Goal: Find specific page/section: Find specific page/section

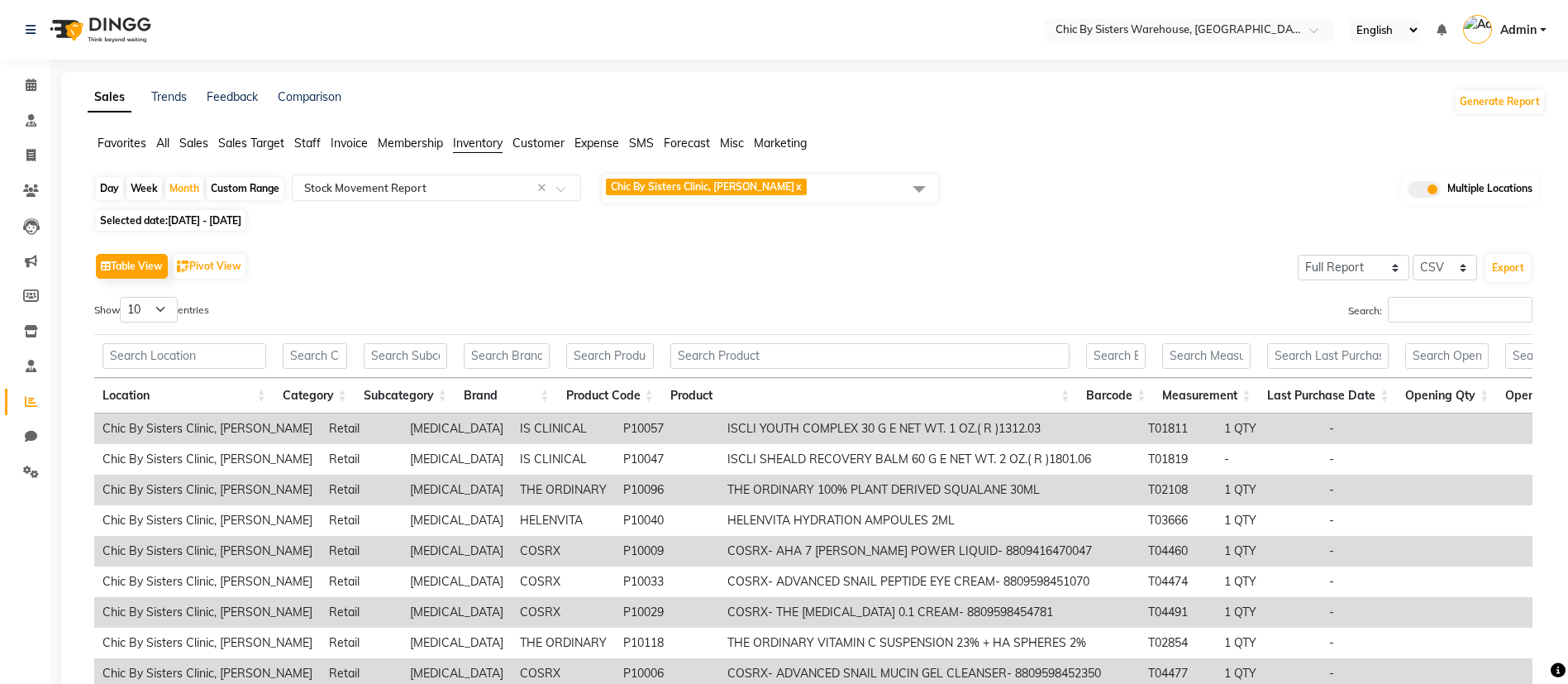
select select "full_report"
select select "csv"
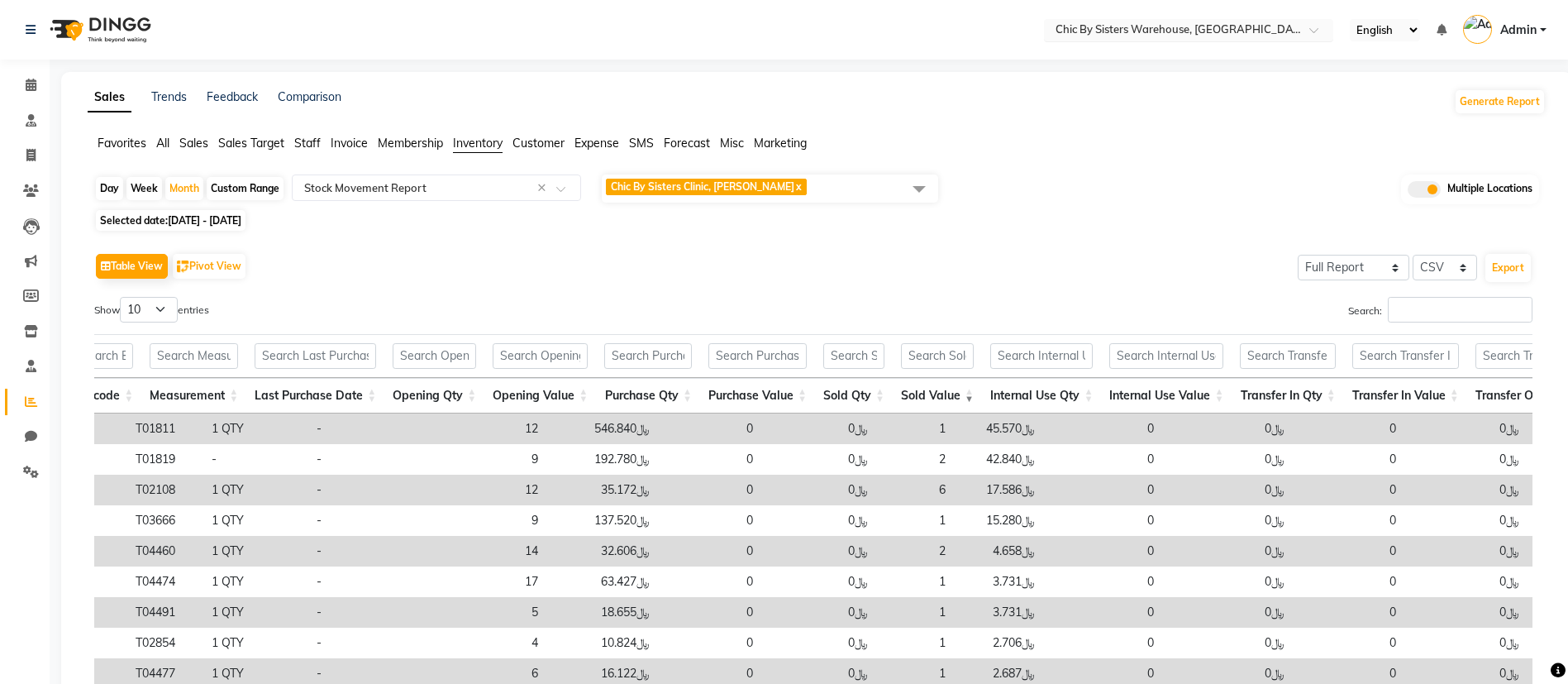
click at [1158, 28] on input "text" at bounding box center [1173, 32] width 240 height 17
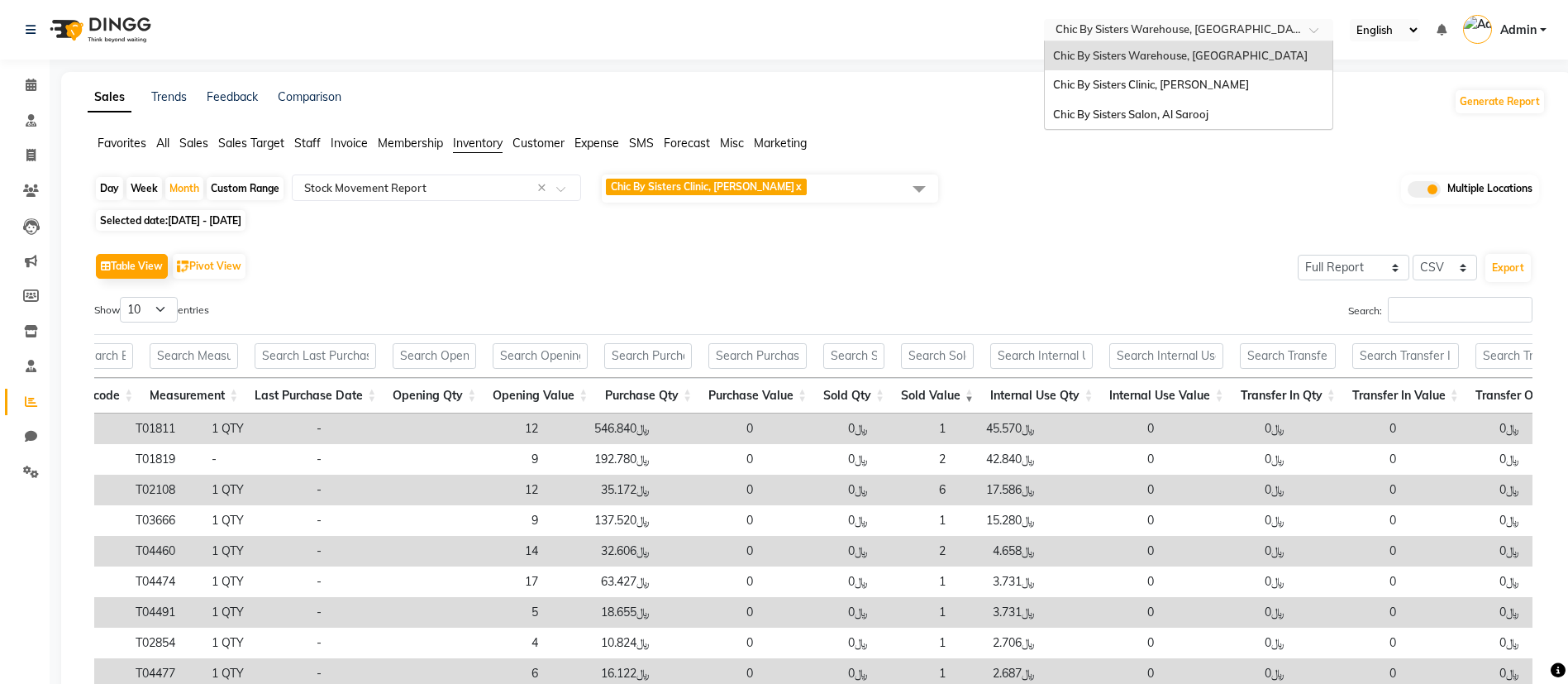
click at [1130, 78] on span "Chic By Sisters Clinic, [PERSON_NAME]" at bounding box center [1151, 85] width 196 height 13
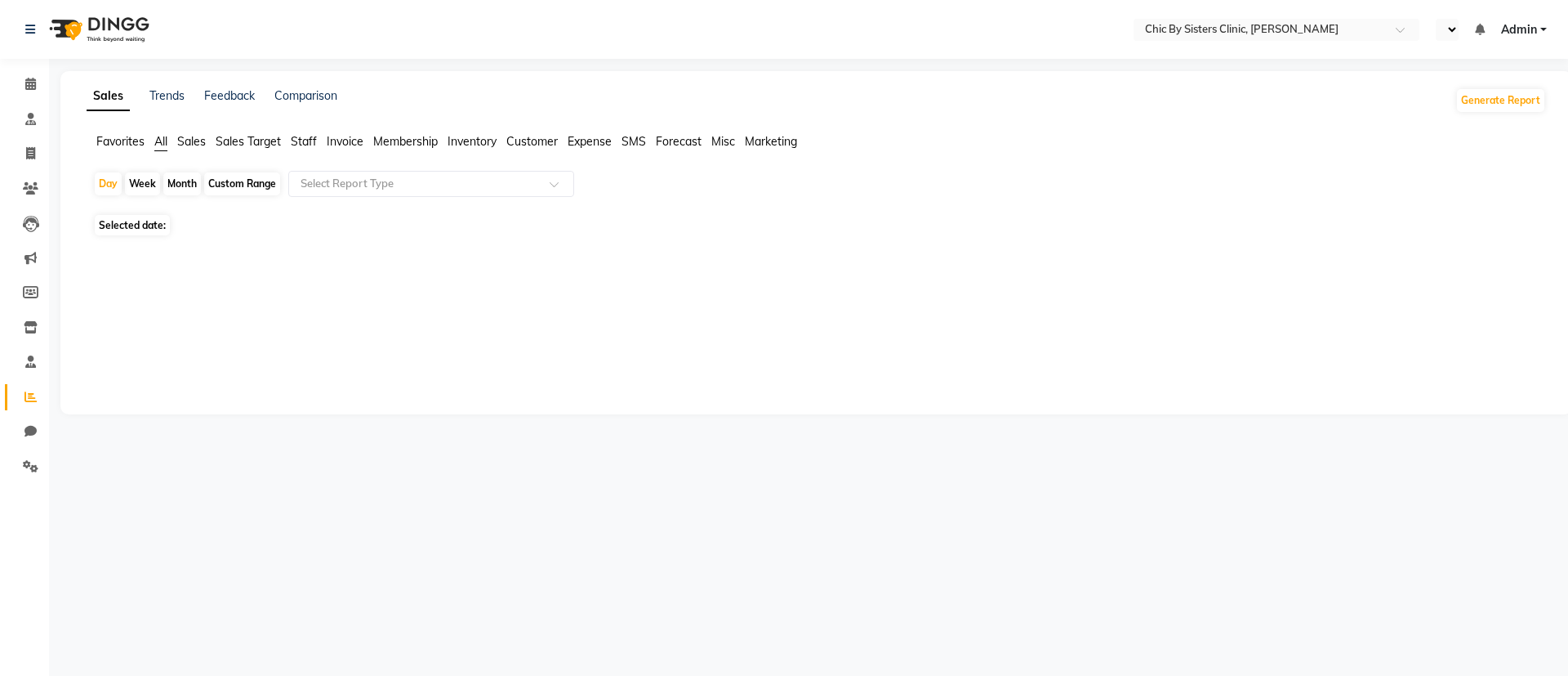
select select "en"
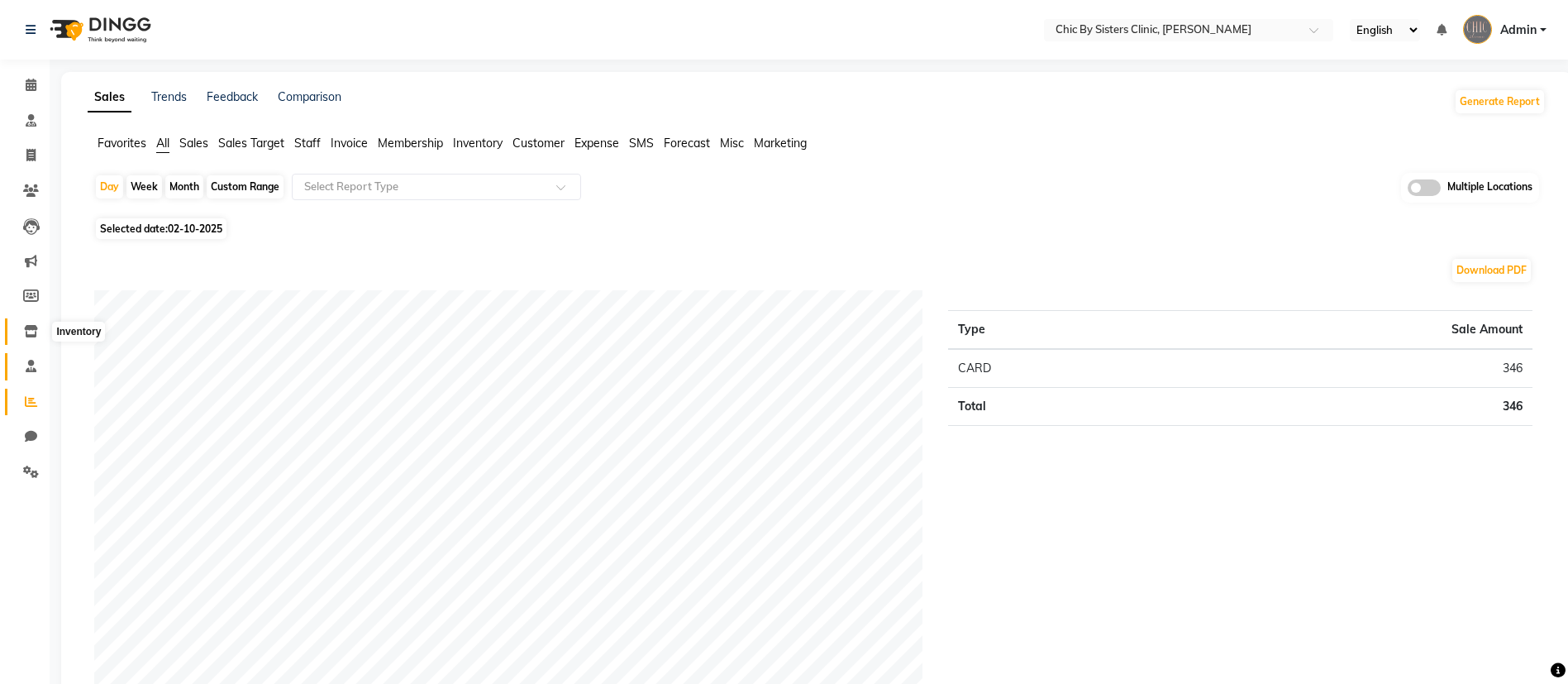
drag, startPoint x: 25, startPoint y: 333, endPoint x: 26, endPoint y: 369, distance: 36.0
click at [25, 334] on icon at bounding box center [31, 330] width 14 height 12
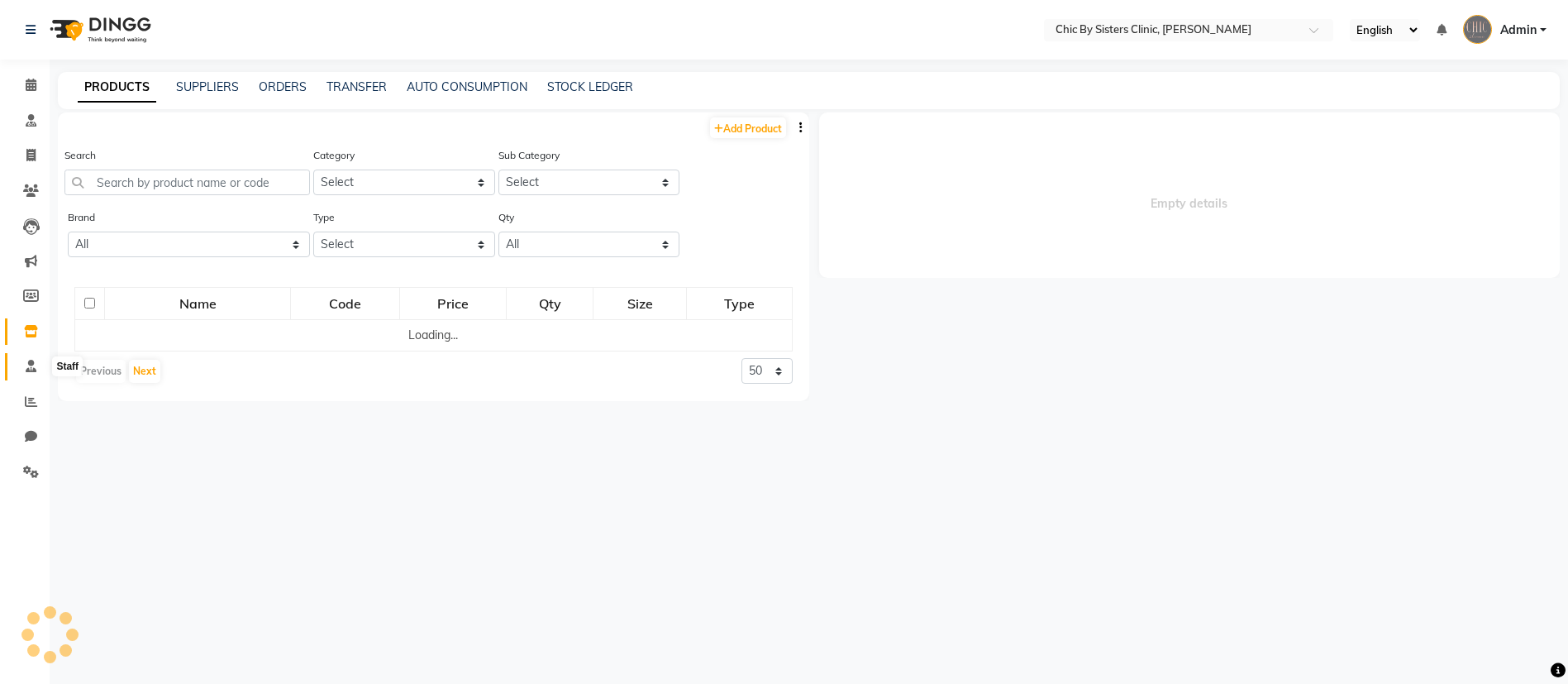
click at [26, 369] on icon at bounding box center [32, 365] width 11 height 12
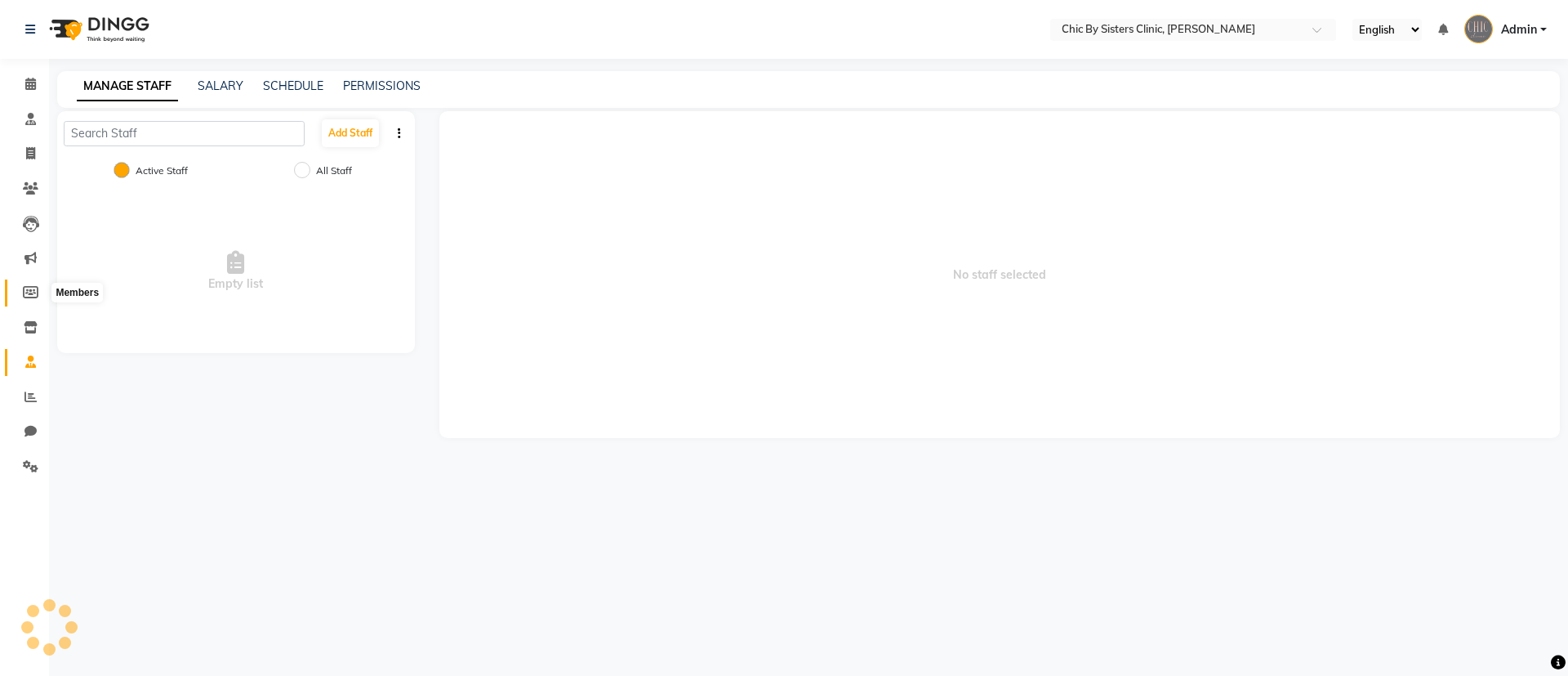
click at [24, 286] on icon at bounding box center [30, 292] width 16 height 12
select select
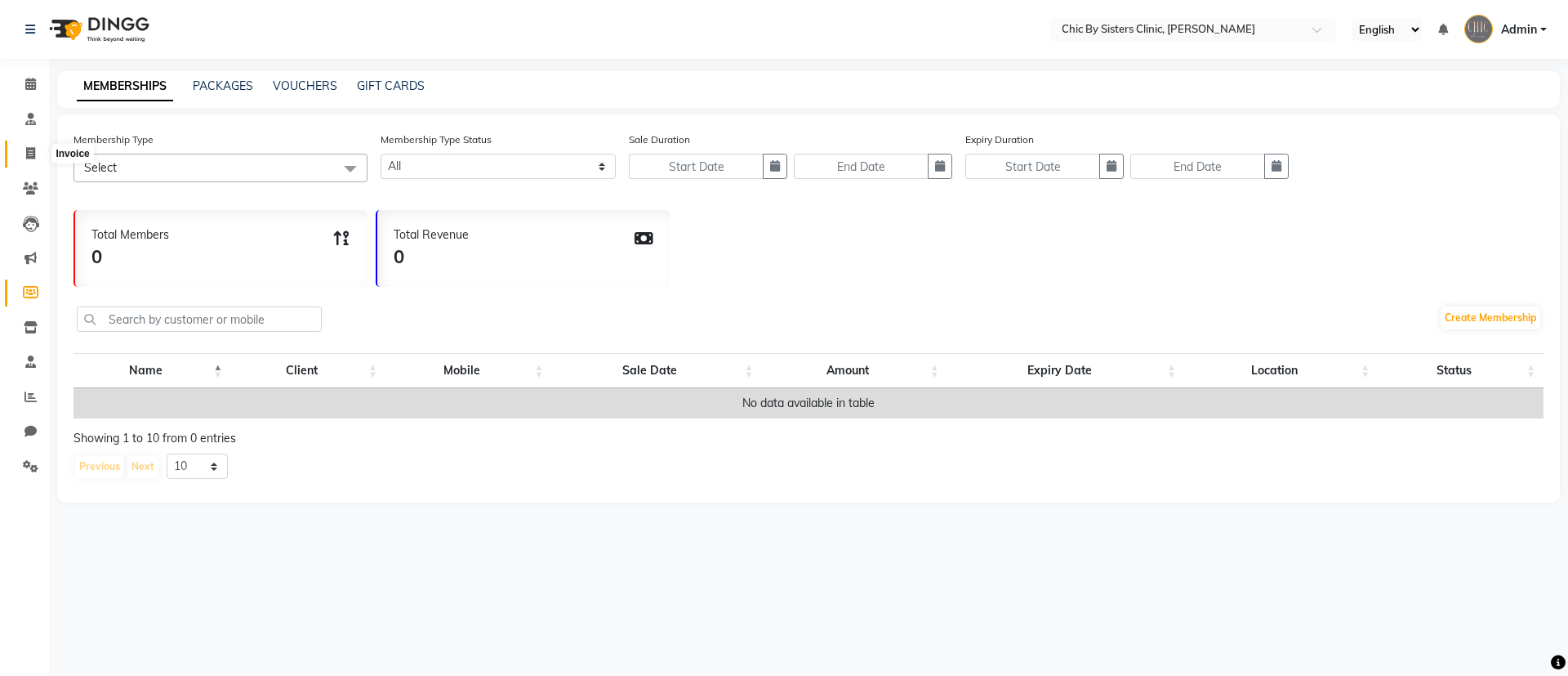
click at [31, 156] on icon at bounding box center [30, 153] width 9 height 12
select select "service"
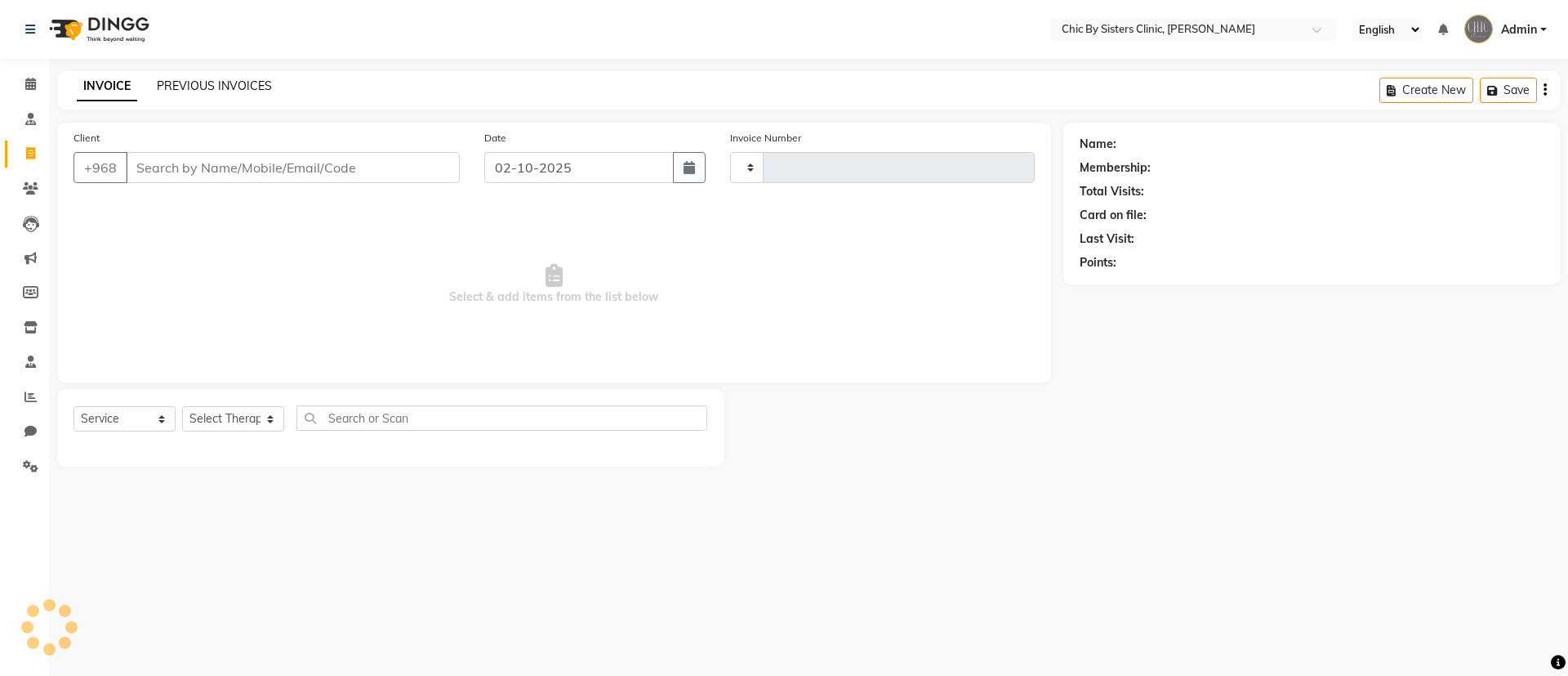
click at [227, 78] on link "PREVIOUS INVOICES" at bounding box center [214, 86] width 115 height 15
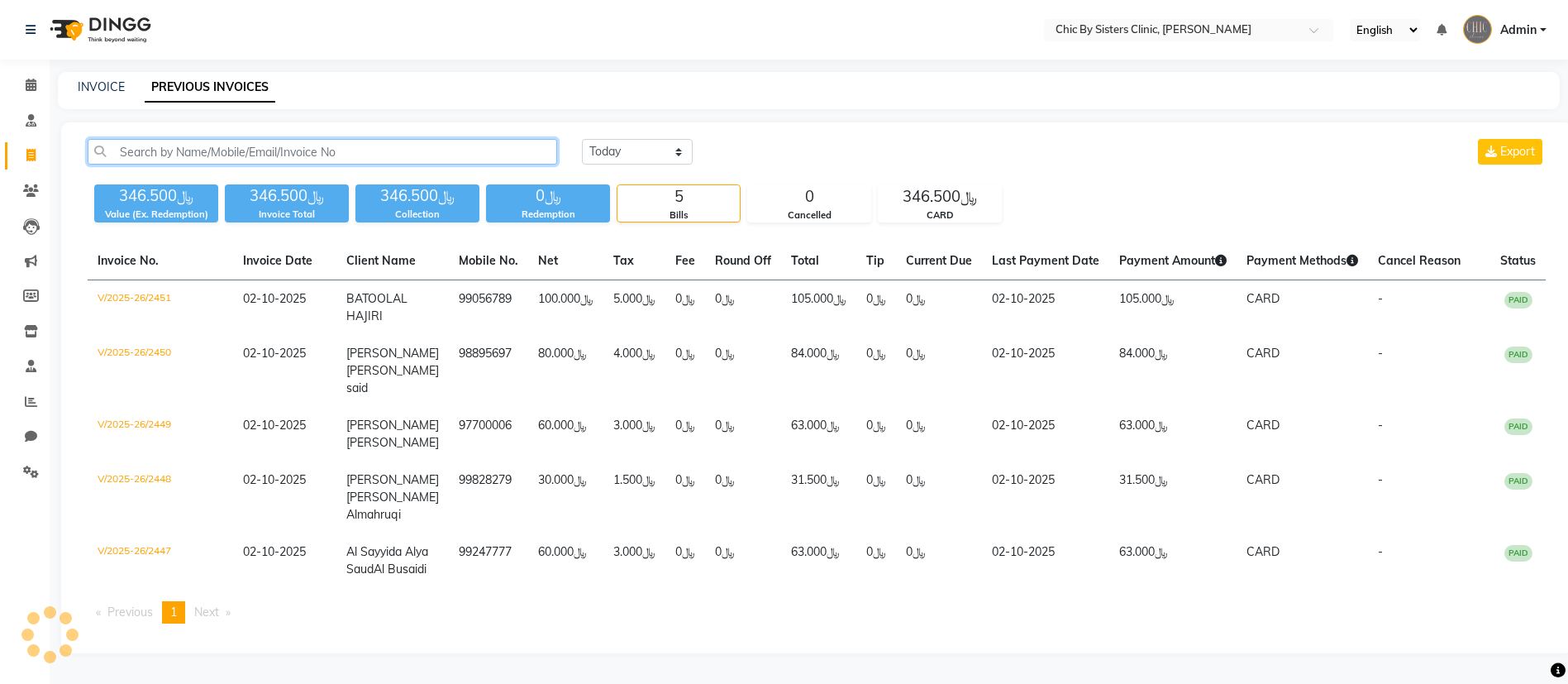
click at [222, 145] on input "text" at bounding box center [322, 152] width 470 height 26
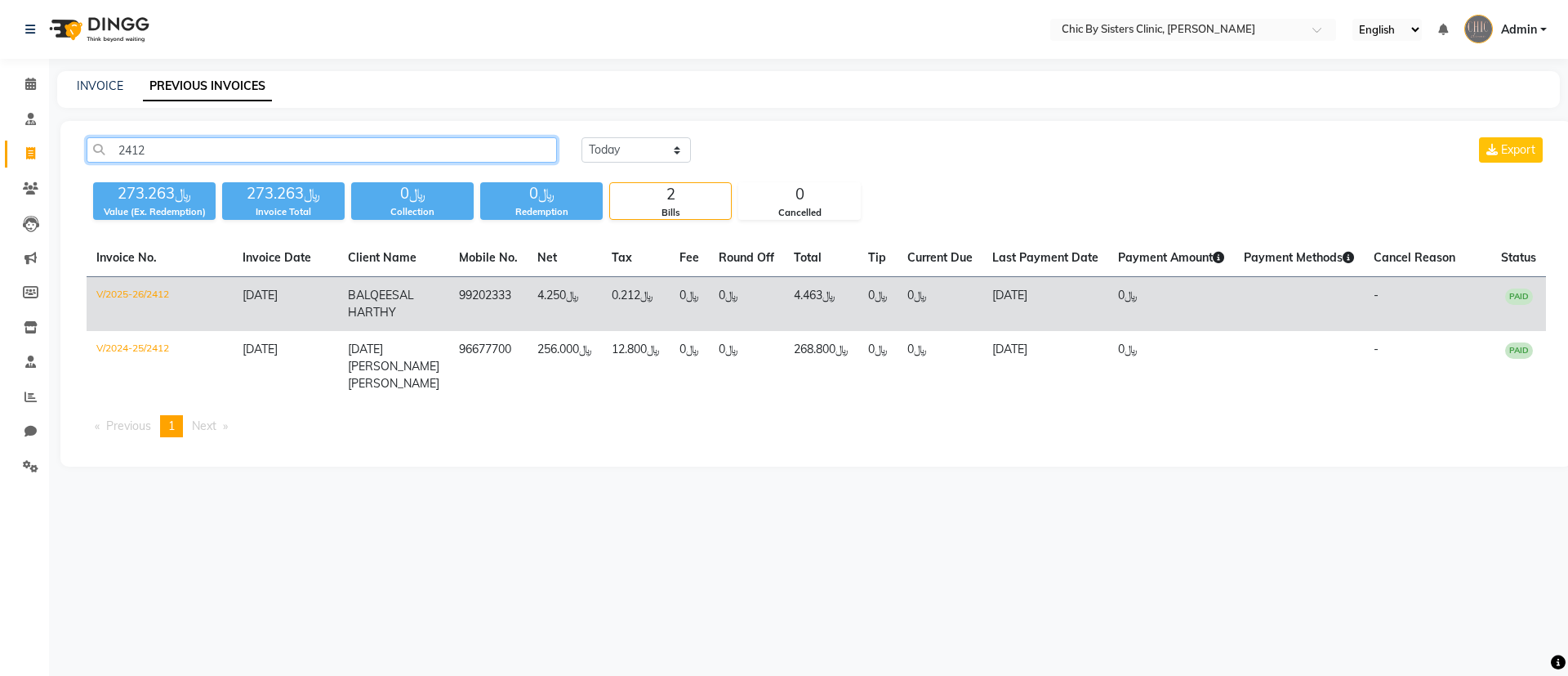
type input "2412"
click at [142, 298] on td "V/2025-26/2412" at bounding box center [159, 304] width 146 height 55
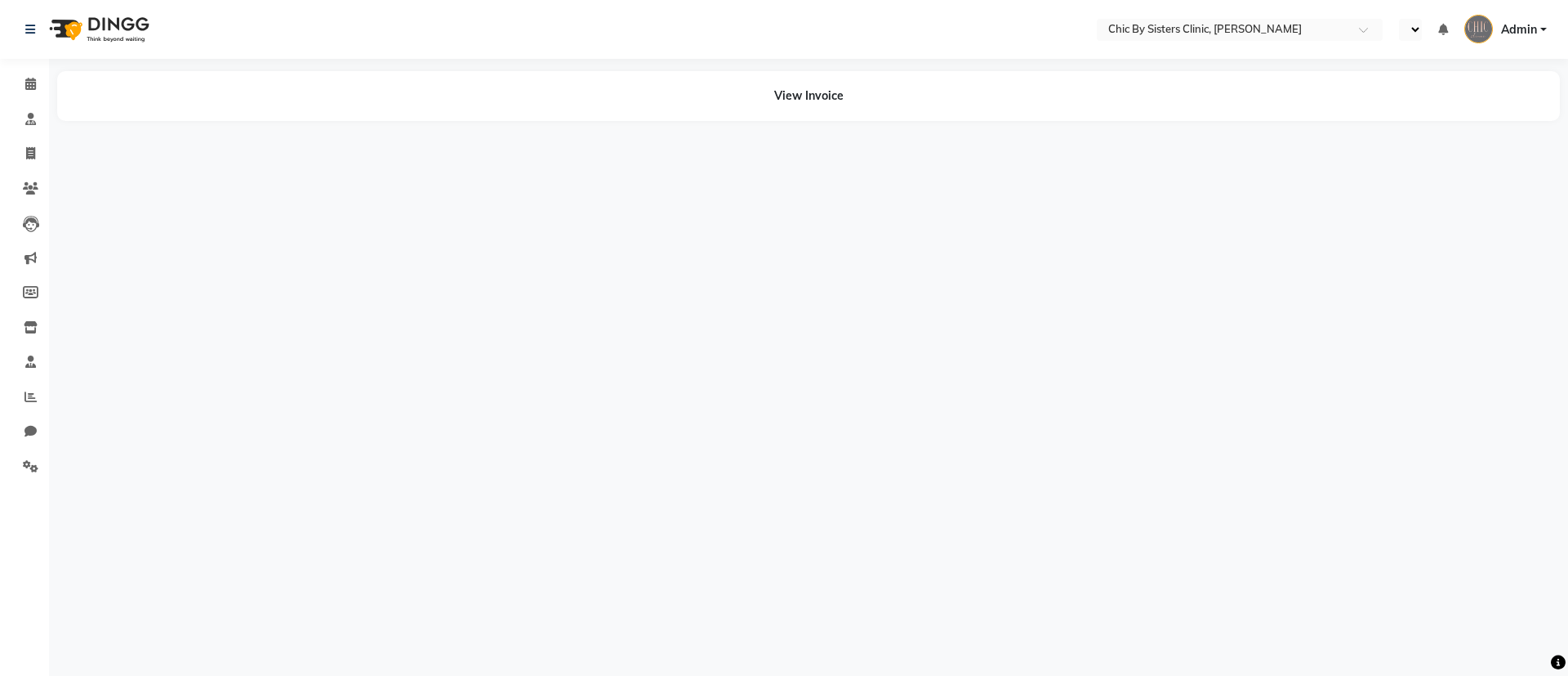
select select "en"
